Goal: Information Seeking & Learning: Learn about a topic

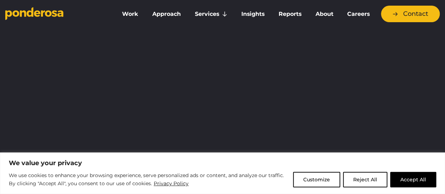
click at [419, 186] on button "Accept All" at bounding box center [413, 178] width 46 height 15
click at [419, 75] on div at bounding box center [222, 48] width 434 height 53
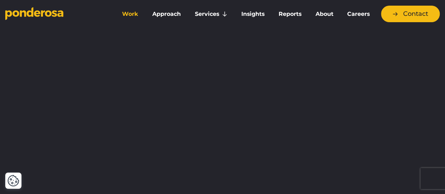
click at [128, 14] on link "Work" at bounding box center [129, 14] width 27 height 15
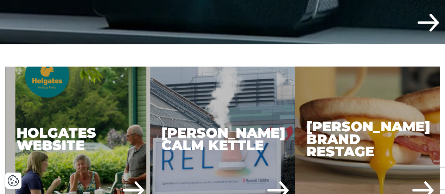
scroll to position [364, 0]
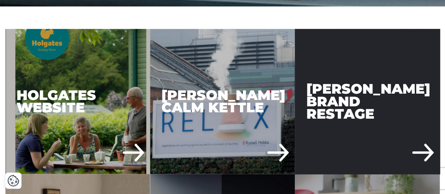
click at [382, 87] on div "[PERSON_NAME] Brand Restage" at bounding box center [366, 101] width 145 height 145
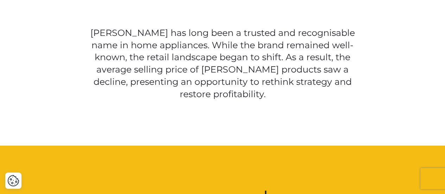
scroll to position [509, 0]
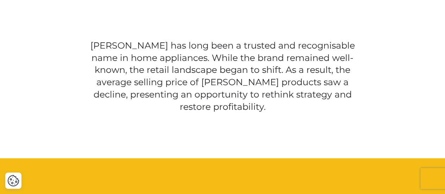
drag, startPoint x: 446, startPoint y: 16, endPoint x: 447, endPoint y: 54, distance: 38.3
